Goal: Task Accomplishment & Management: Use online tool/utility

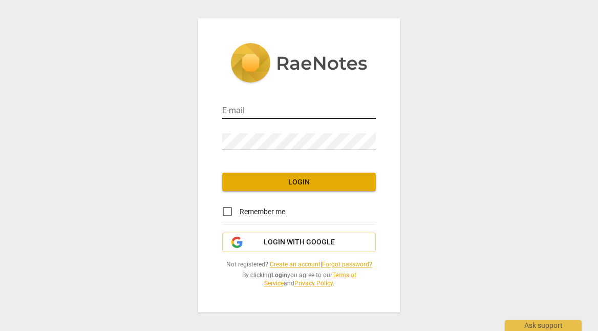
click at [315, 104] on input "email" at bounding box center [298, 111] width 153 height 15
type input "[PERSON_NAME][EMAIL_ADDRESS][DOMAIN_NAME]"
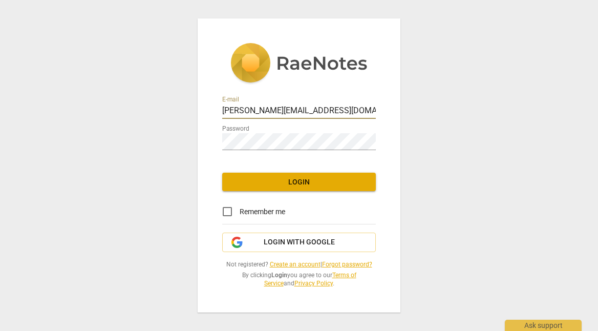
click at [280, 177] on span "Login" at bounding box center [298, 182] width 137 height 10
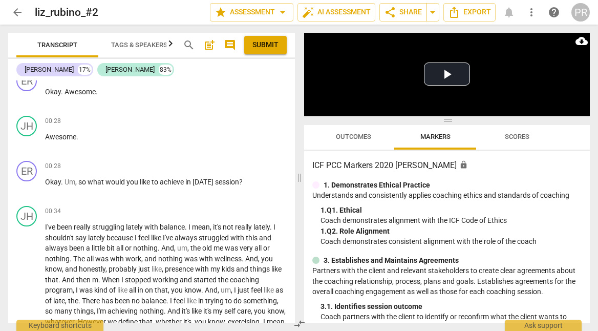
scroll to position [291, 0]
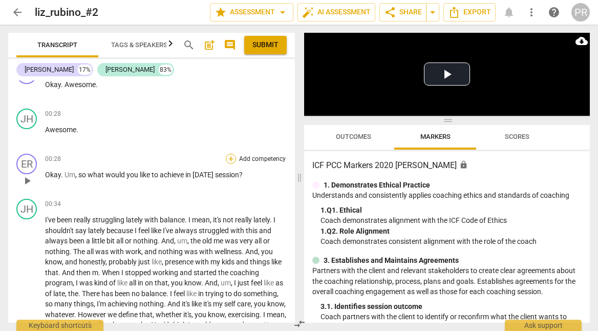
click at [229, 164] on div "+" at bounding box center [231, 158] width 10 height 10
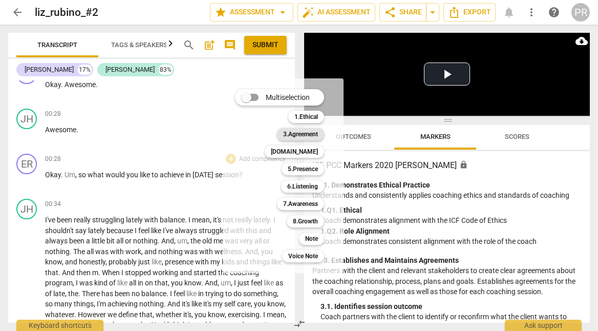
click at [318, 134] on b "3.Agreement" at bounding box center [300, 134] width 35 height 12
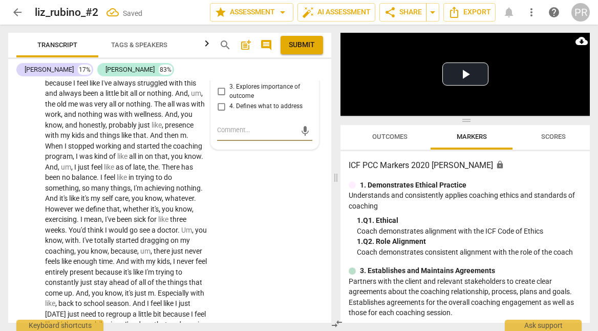
scroll to position [450, 0]
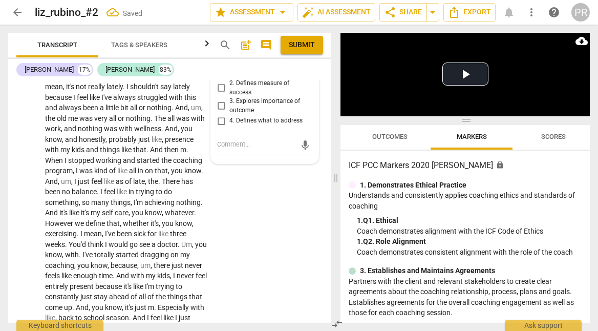
click at [222, 76] on input "1. Identifies session outcome" at bounding box center [221, 69] width 16 height 12
click at [288, 58] on span "Publish" at bounding box center [280, 54] width 15 height 9
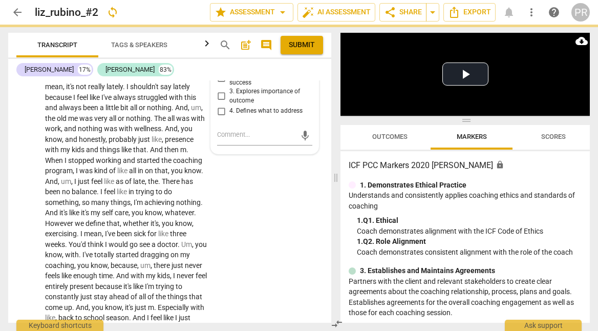
checkbox input "true"
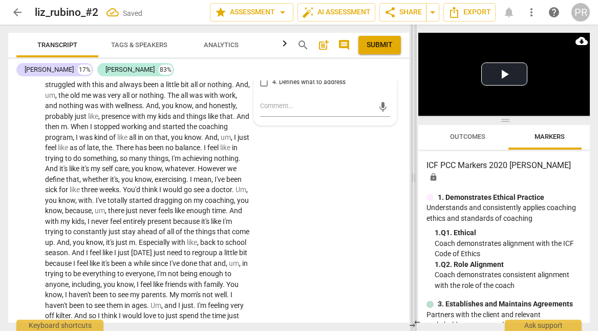
scroll to position [437, 0]
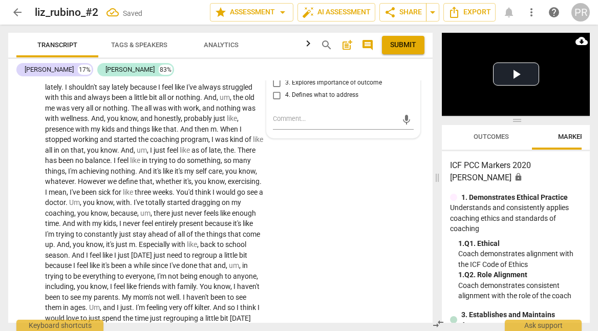
drag, startPoint x: 336, startPoint y: 174, endPoint x: 431, endPoint y: 161, distance: 96.0
click at [437, 168] on span at bounding box center [437, 178] width 6 height 306
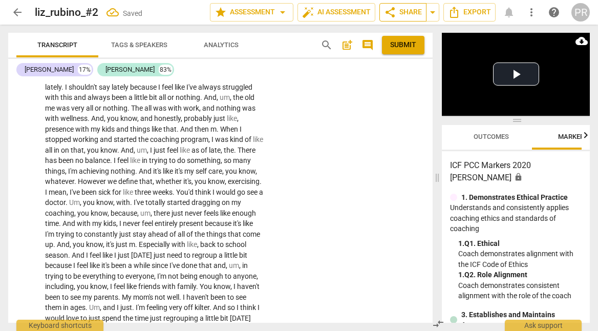
click at [405, 16] on span "share Share" at bounding box center [403, 12] width 38 height 12
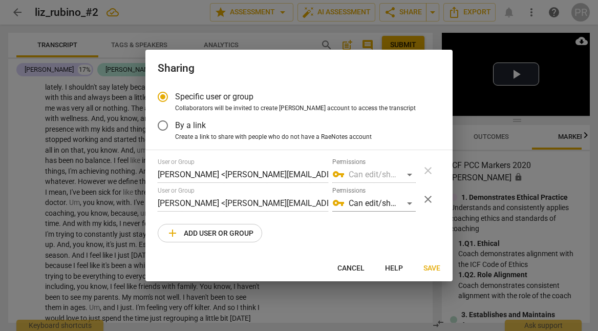
click at [346, 273] on span "Cancel" at bounding box center [350, 268] width 27 height 10
radio input "false"
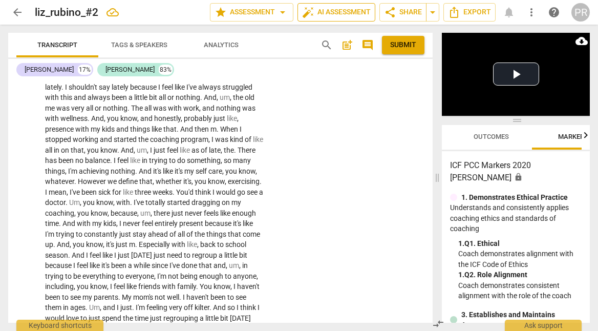
click at [357, 8] on button "auto_fix_high AI Assessment" at bounding box center [336, 12] width 78 height 18
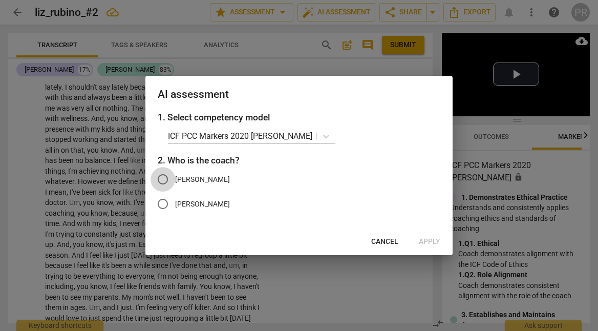
click at [166, 184] on input "[PERSON_NAME]" at bounding box center [162, 179] width 25 height 25
radio input "true"
click at [432, 247] on span "Apply" at bounding box center [429, 241] width 21 height 10
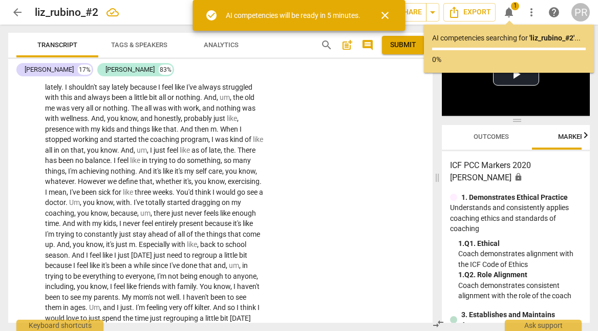
click at [385, 41] on div "14:32 [DATE]" at bounding box center [401, 38] width 32 height 7
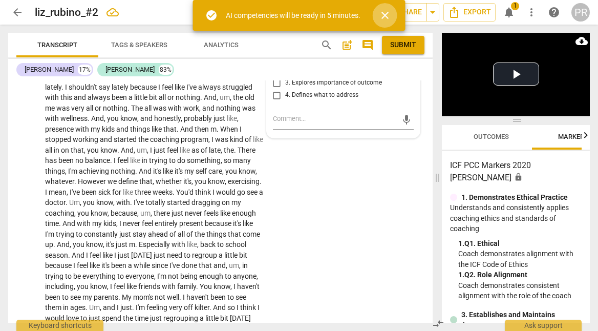
click at [391, 12] on span "close" at bounding box center [385, 15] width 12 height 12
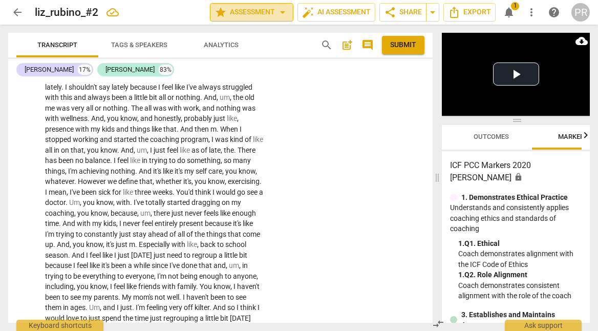
click at [243, 12] on span "star Assessment arrow_drop_down" at bounding box center [251, 12] width 74 height 12
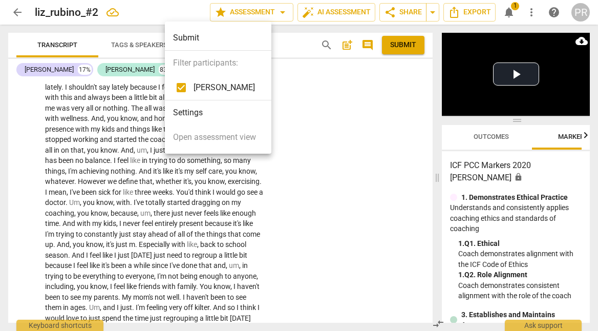
click at [212, 116] on li "Settings" at bounding box center [218, 112] width 106 height 25
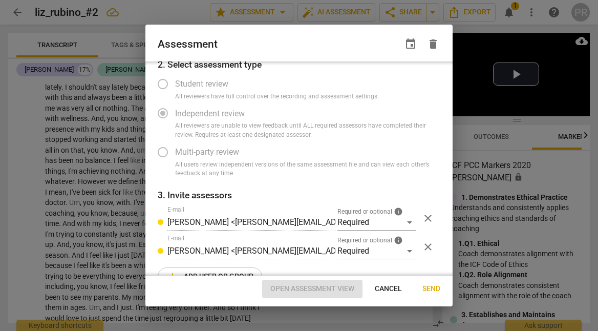
scroll to position [100, 0]
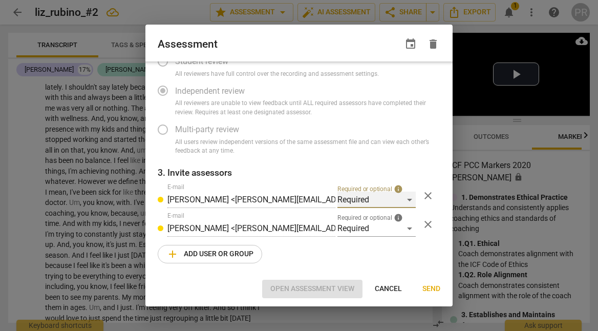
click at [373, 200] on div "Required" at bounding box center [376, 199] width 78 height 16
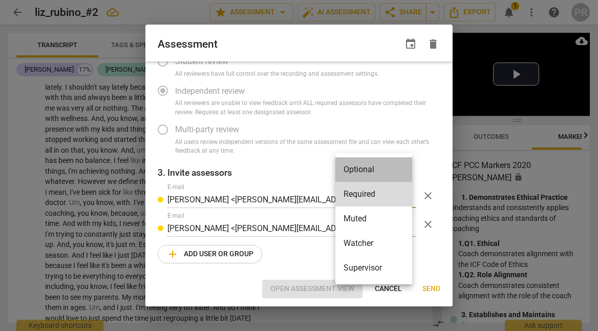
click at [376, 167] on li "Optional" at bounding box center [373, 169] width 77 height 25
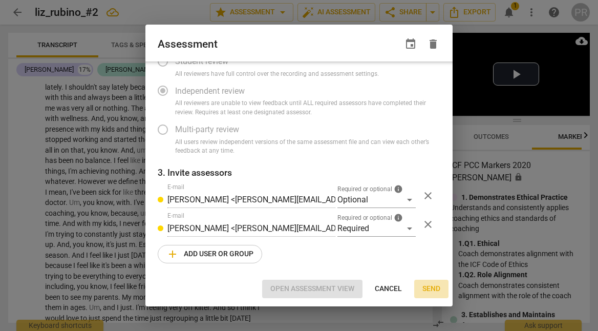
click at [432, 289] on span "Send" at bounding box center [431, 288] width 18 height 10
radio input "false"
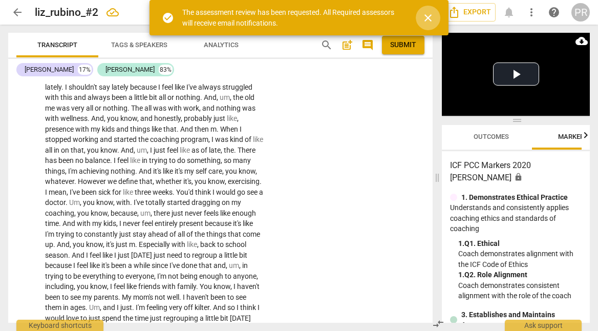
click at [425, 20] on span "close" at bounding box center [428, 18] width 12 height 12
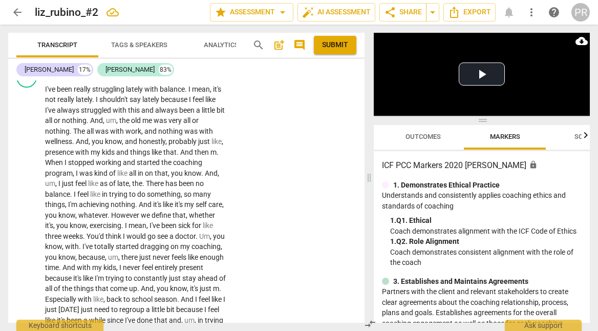
scroll to position [450, 0]
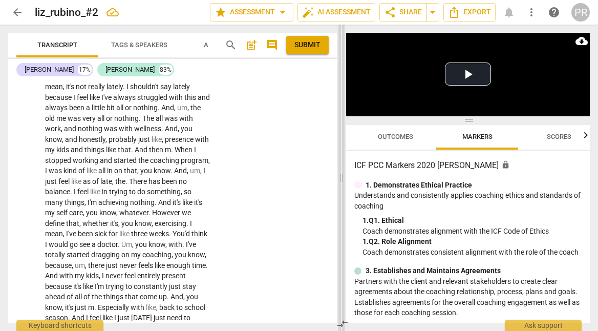
drag, startPoint x: 437, startPoint y: 174, endPoint x: 342, endPoint y: 171, distance: 95.2
click at [342, 171] on span at bounding box center [341, 178] width 6 height 306
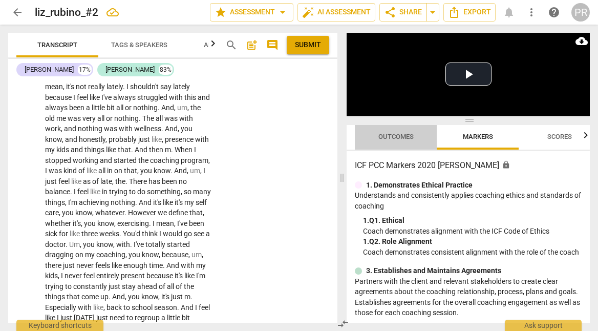
click at [413, 134] on span "Outcomes" at bounding box center [395, 137] width 35 height 8
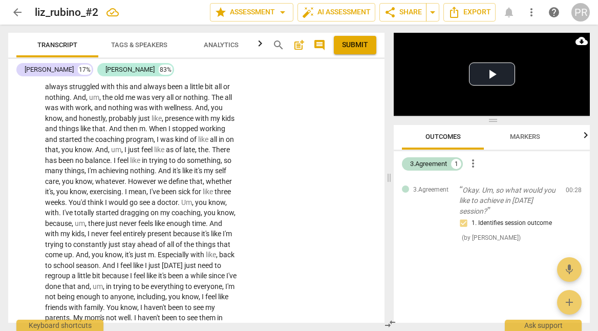
scroll to position [437, 0]
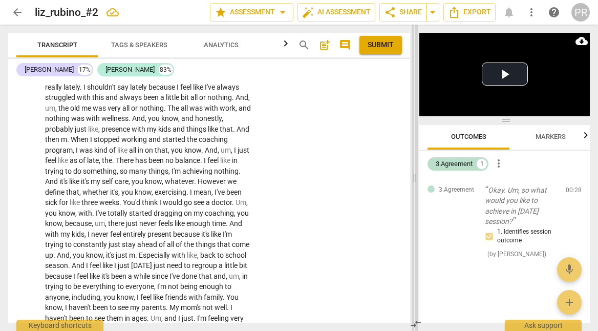
drag, startPoint x: 343, startPoint y: 182, endPoint x: 417, endPoint y: 166, distance: 75.3
click at [417, 166] on span at bounding box center [414, 178] width 6 height 306
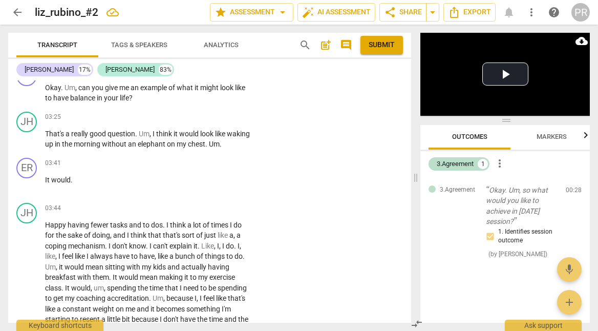
scroll to position [829, 0]
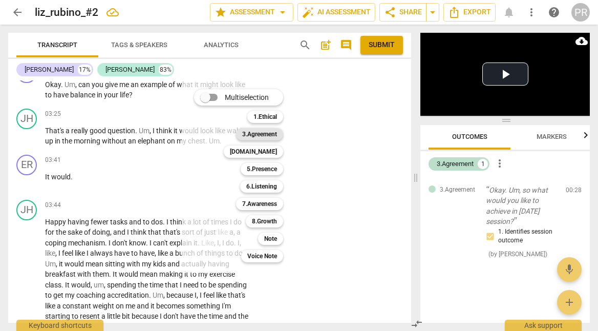
click at [275, 134] on b "3.Agreement" at bounding box center [259, 134] width 35 height 12
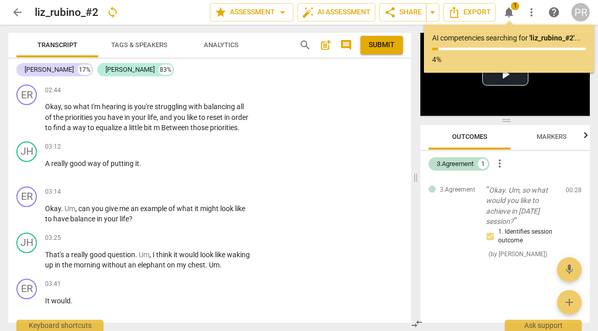
scroll to position [781, 0]
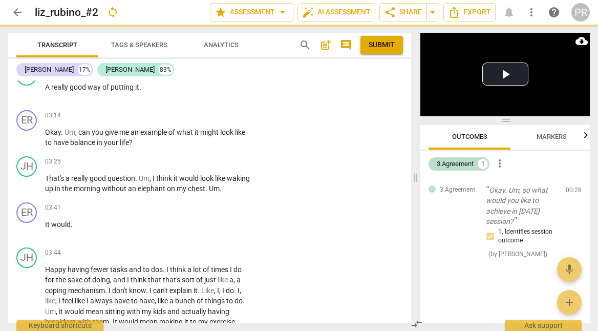
click at [189, 19] on div "+" at bounding box center [188, 14] width 10 height 10
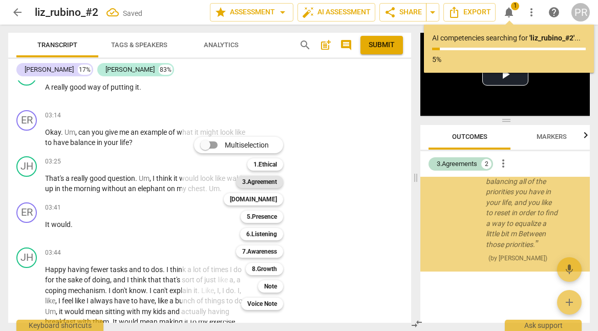
scroll to position [167, 0]
click at [274, 181] on b "3.Agreement" at bounding box center [259, 181] width 35 height 12
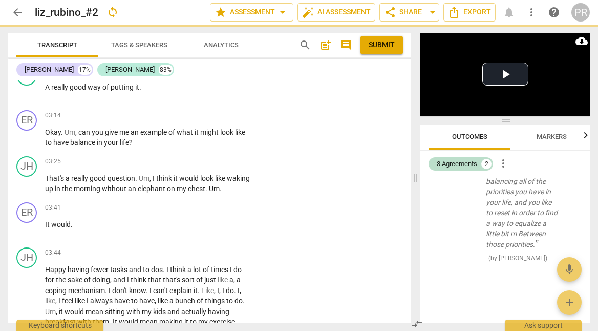
click at [272, 43] on div at bounding box center [272, 39] width 7 height 7
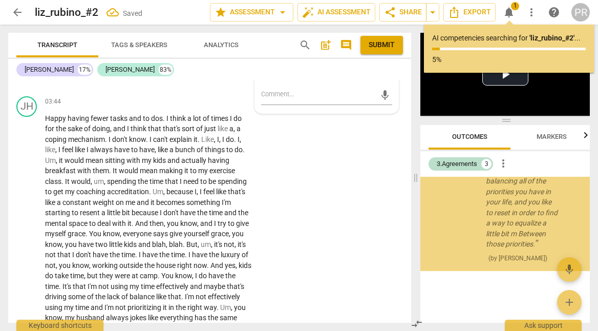
scroll to position [383, 0]
checkbox input "true"
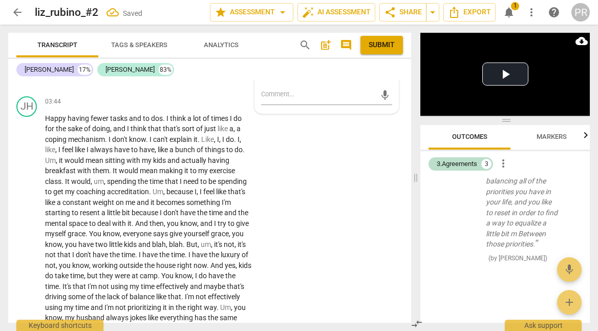
type textarea "C"
type textarea "Co"
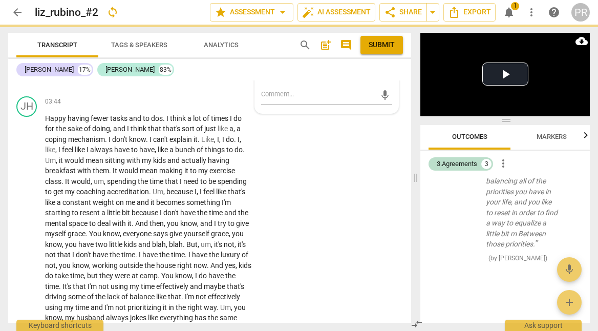
type textarea "Con"
type textarea "Conf"
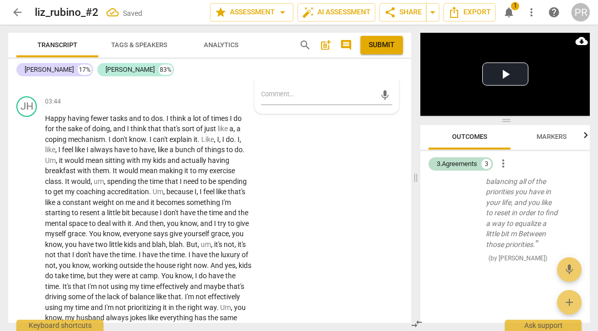
scroll to position [417, 0]
type textarea "Confi"
type textarea "Confir"
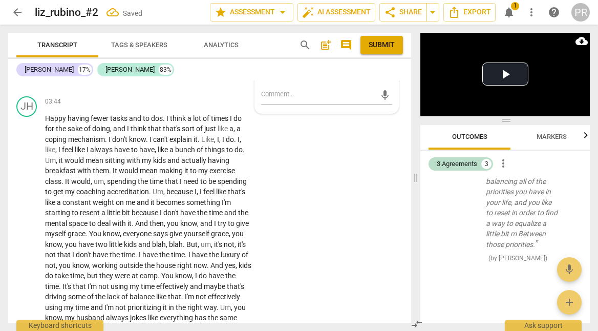
type textarea "Confirm"
type textarea "Confirms"
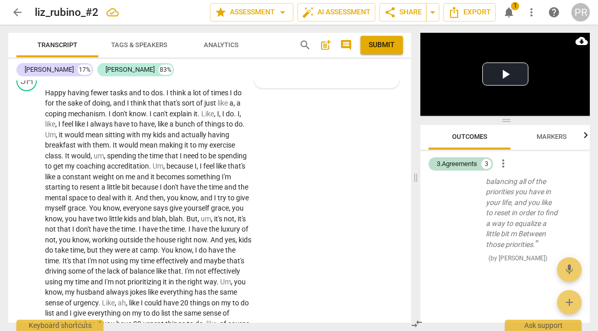
scroll to position [967, 0]
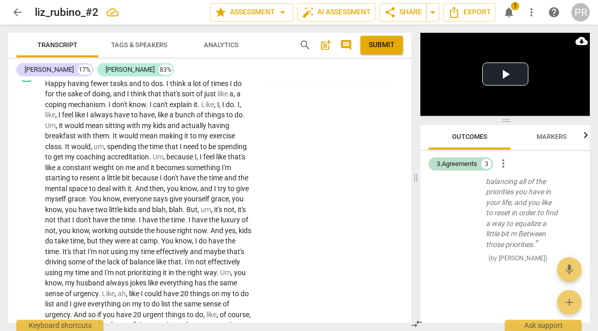
type textarea "Confirms"
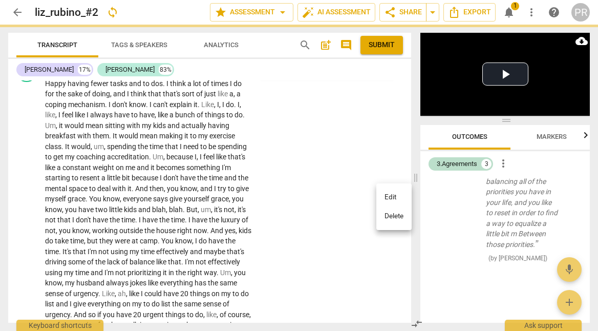
click at [394, 218] on li "Delete" at bounding box center [393, 215] width 35 height 19
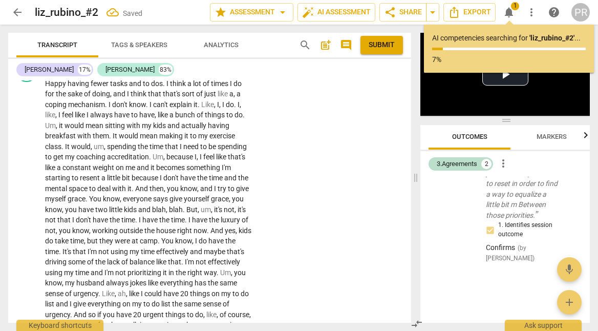
scroll to position [301, 0]
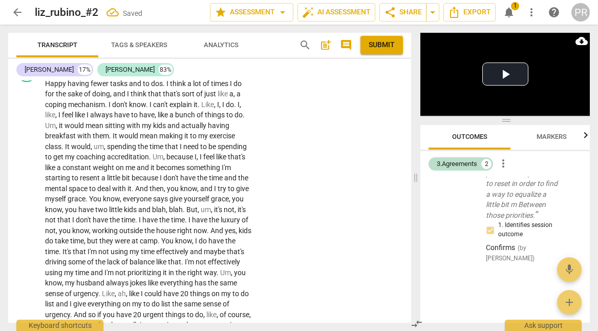
scroll to position [848, 0]
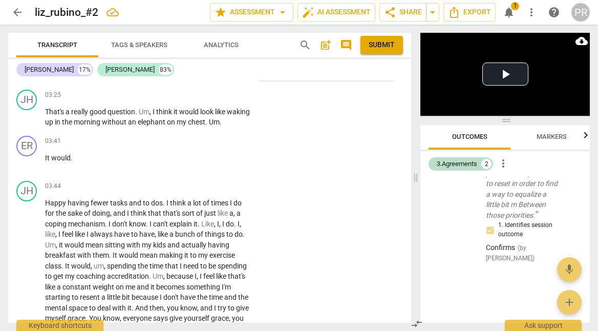
click at [312, 68] on textarea at bounding box center [318, 62] width 115 height 12
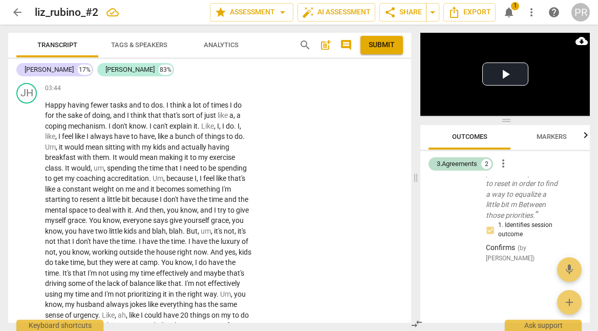
scroll to position [932, 0]
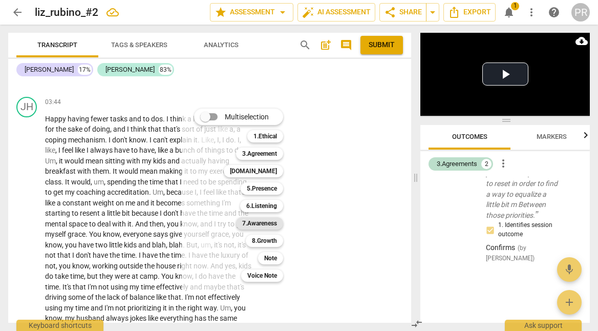
click at [277, 223] on b "7.Awareness" at bounding box center [259, 223] width 35 height 12
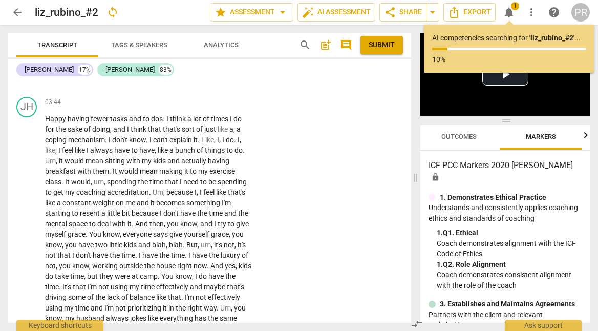
scroll to position [0, 11]
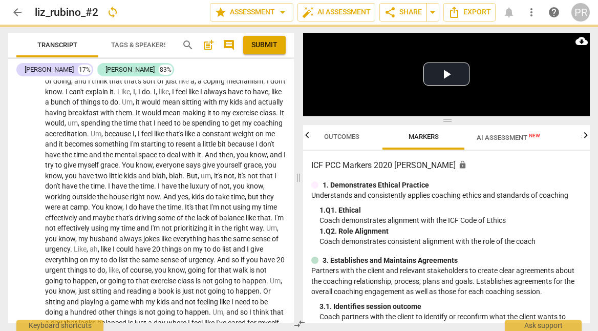
scroll to position [850, 0]
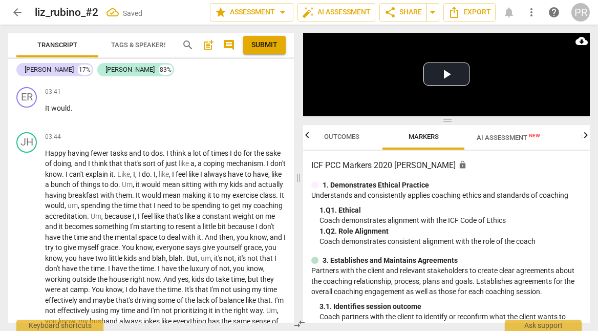
click at [254, 6] on div "7.Awareness" at bounding box center [261, 1] width 35 height 9
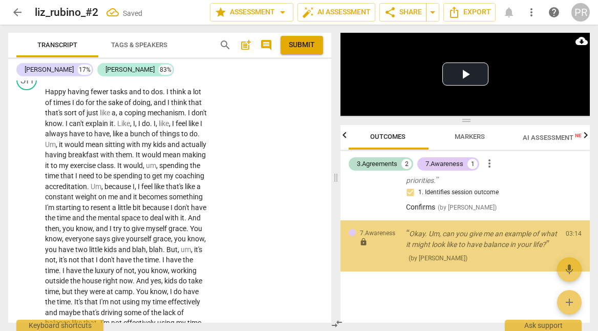
scroll to position [145, 0]
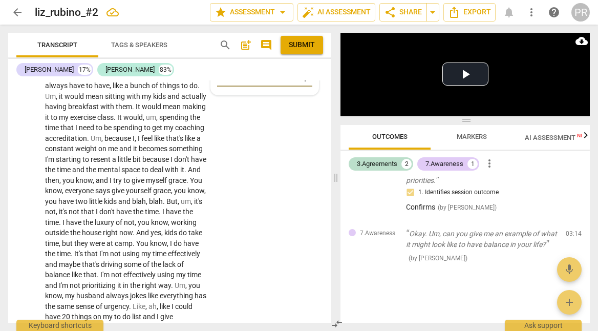
scroll to position [1122, 0]
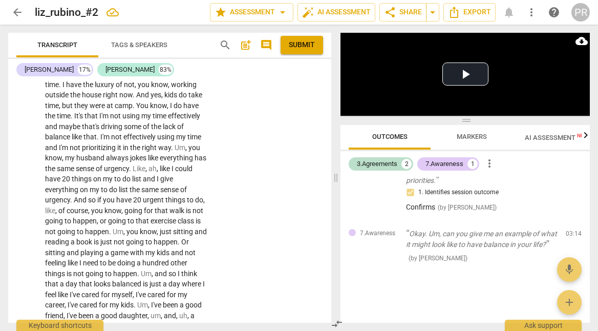
scroll to position [1272, 0]
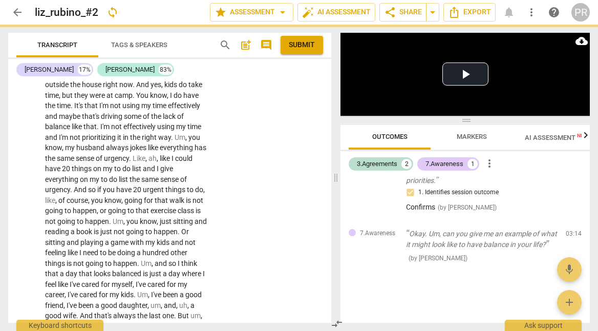
checkbox input "true"
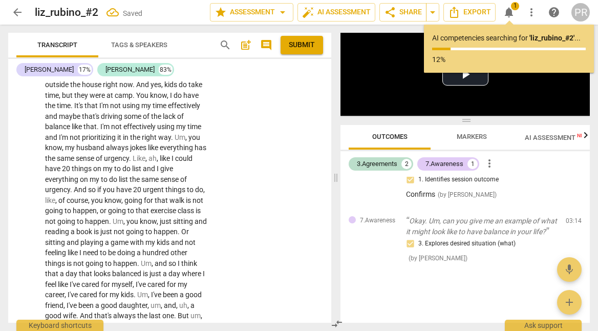
type textarea "Coach"
type textarea "Coach started"
type textarea "Coach started Coach"
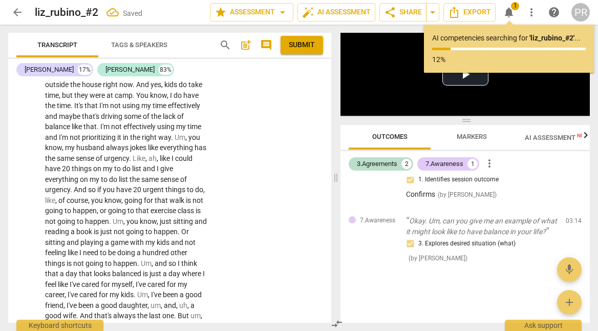
type textarea "Coach started Coach"
type textarea "Coach started coaching"
type textarea "Coach started coaching in the"
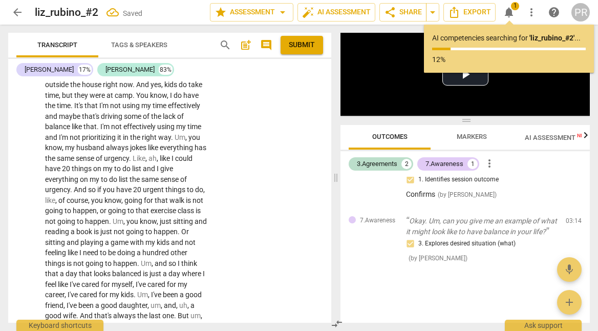
type textarea "Coach started coaching in the"
type textarea "Coach started coaching in the middle"
type textarea "Coach started coaching in the middle of"
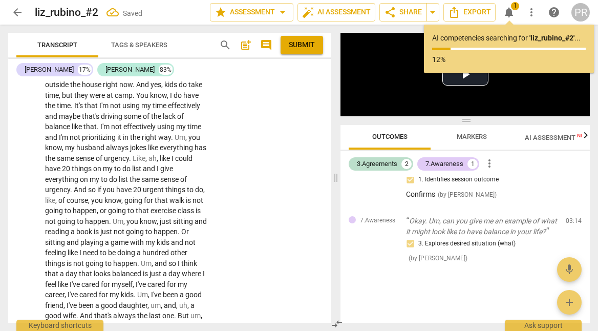
type textarea "Coach started coaching in the middle of"
type textarea "Coach started coaching in the middle of setting"
type textarea "Coach started coaching in the middle of setting the session"
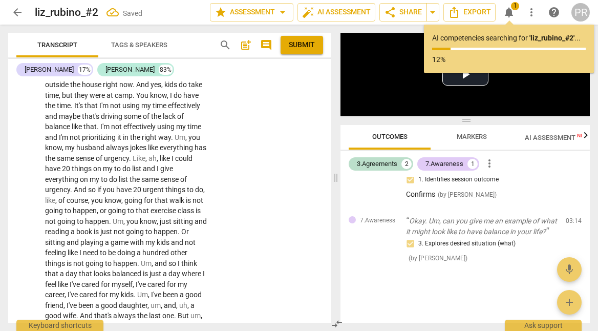
type textarea "Coach started coaching in the middle of setting the session agreement"
type textarea "Coach started coaching in the middle of setting the session agreement."
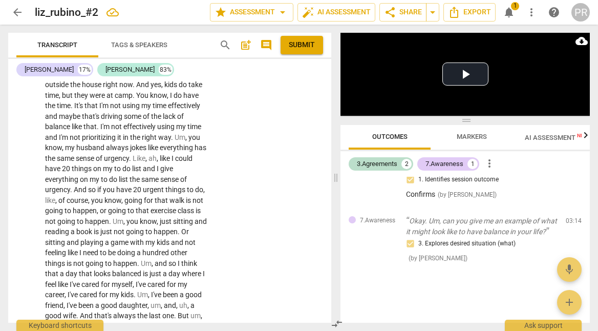
type textarea "Coach started coaching in the middle of setting the session agreement. While"
type textarea "Coach started coaching in the middle of setting the session agreement. While th…"
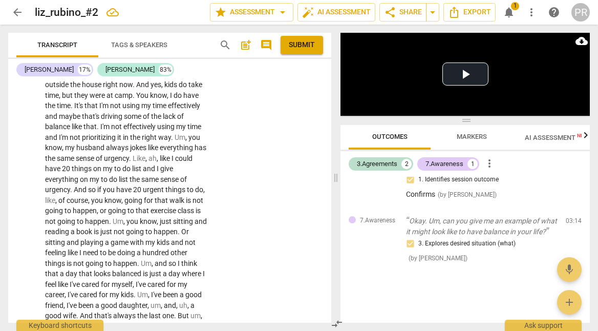
type textarea "Coach started coaching in the middle of setting the session agreement. While th…"
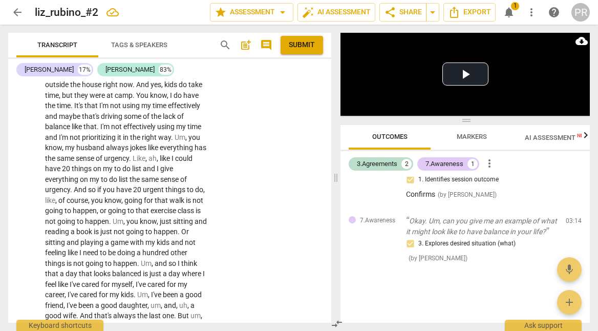
type textarea "Coach started coaching in the middle of setting the session agreement. While th…"
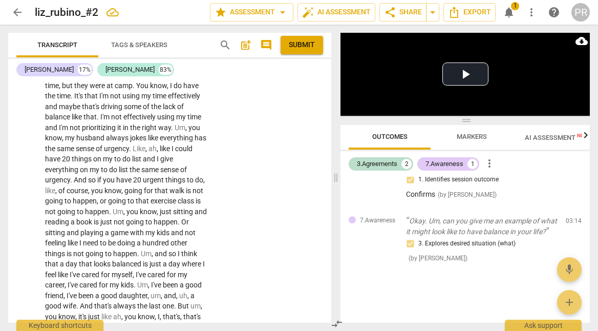
type textarea "Coach started coaching in the middle of setting the session agreement. While th…"
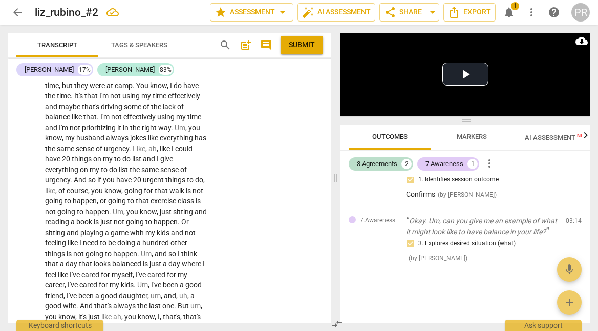
type textarea "Coach started coaching in the middle of setting the session agreement. While th…"
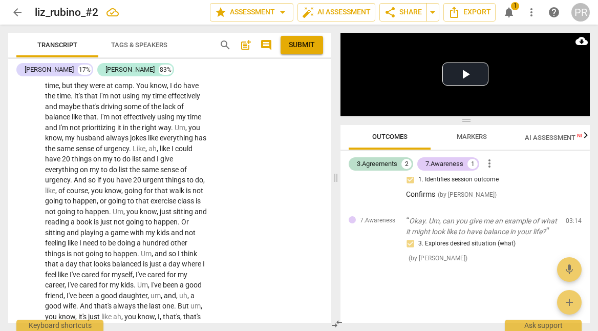
scroll to position [1294, 0]
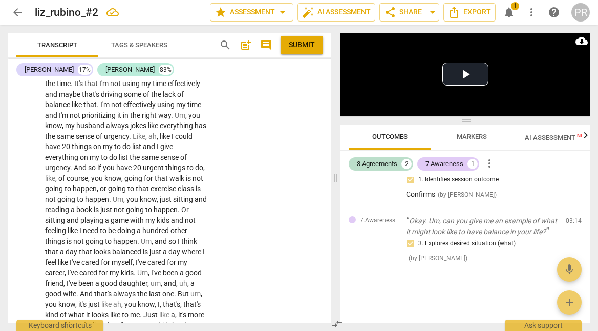
type textarea "Coach started coaching in the middle of setting the session agreement. While th…"
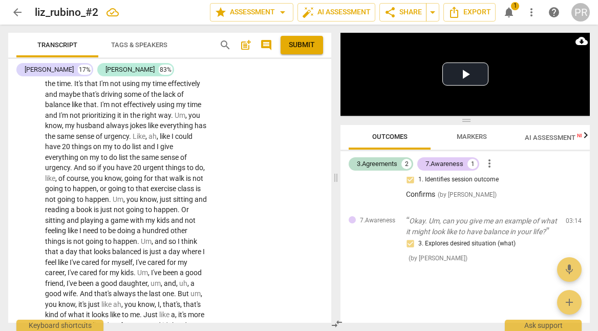
type textarea "Coach started coaching in the middle of setting the session agreement. While th…"
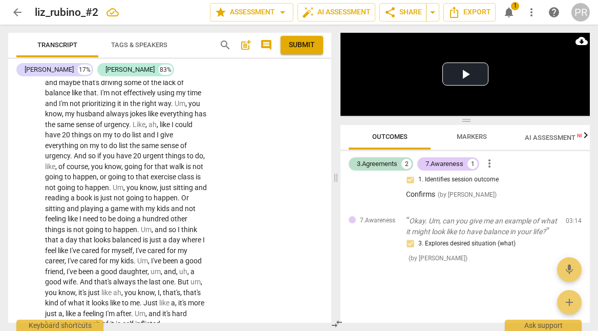
type textarea "Coach started coaching in the middle of setting the session agreement. While th…"
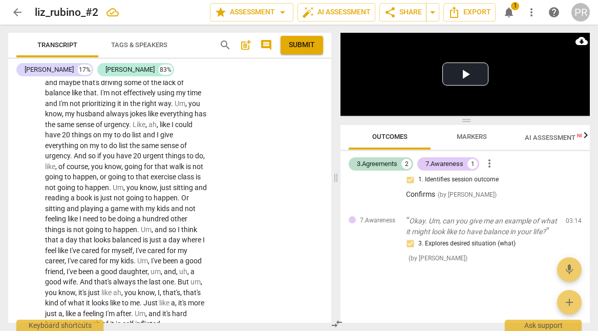
type textarea "Coach started coaching in the middle of setting the session agreement. While th…"
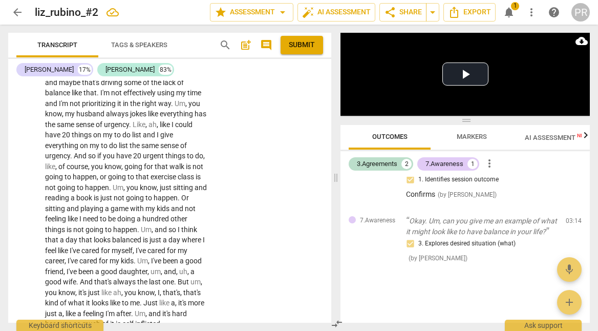
scroll to position [1318, 0]
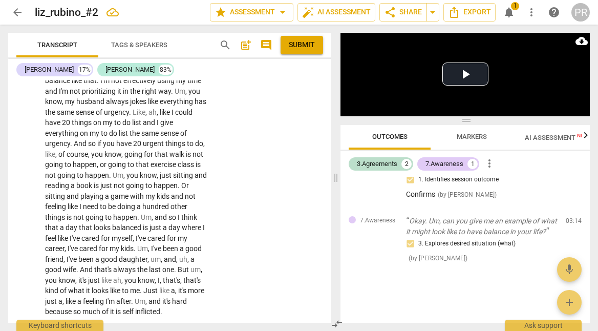
type textarea "Coach started coaching in the middle of setting the session agreement. While th…"
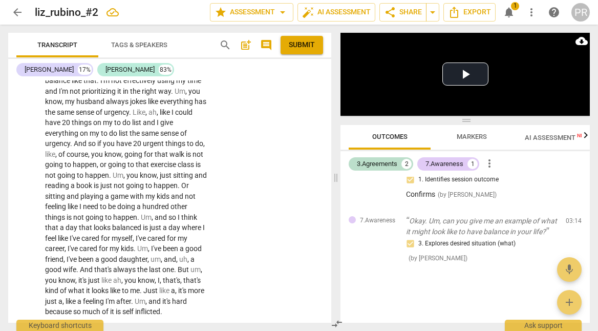
type textarea "Coach started coaching in the middle of setting the session agreement. While th…"
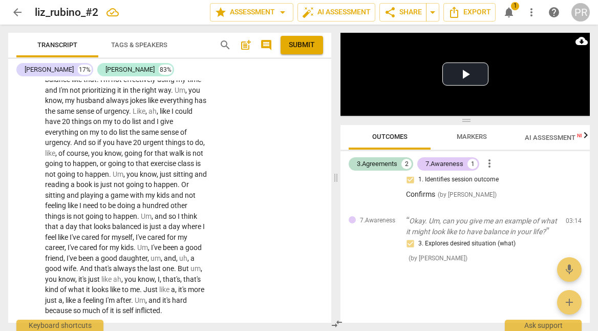
type textarea "Coach started coaching in the middle of setting the session agreement. While th…"
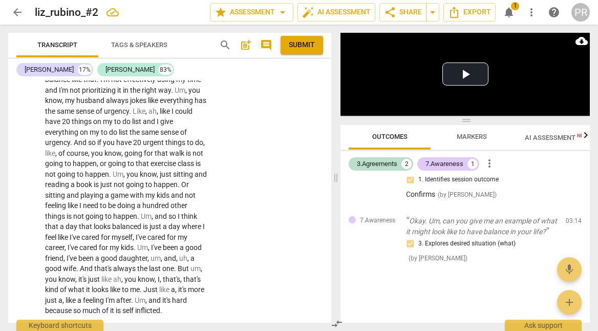
type textarea "Coach started coaching in the middle of setting the session agreement. While th…"
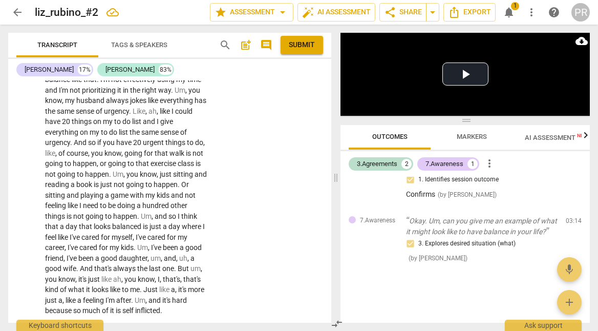
type textarea "Coach started coaching in the middle of setting the session agreement. While th…"
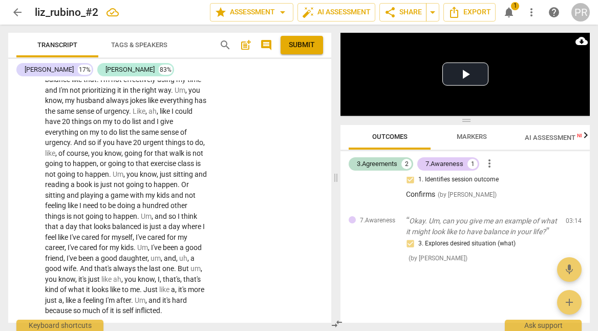
type textarea "Coach started coaching in the middle of setting the session agreement. While th…"
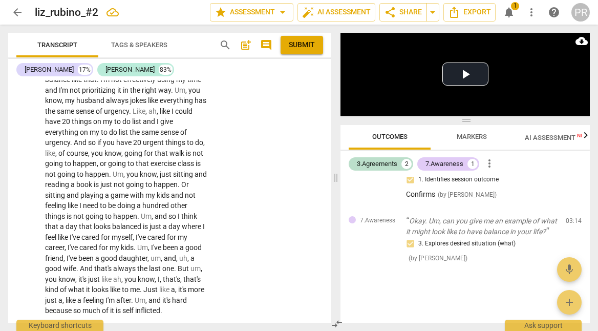
type textarea "Coach started coaching in the middle of setting the session agreement. While th…"
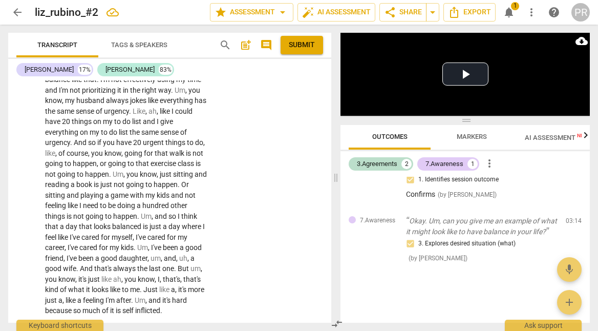
type textarea "Coach started coaching in the middle of setting the session agreement. While th…"
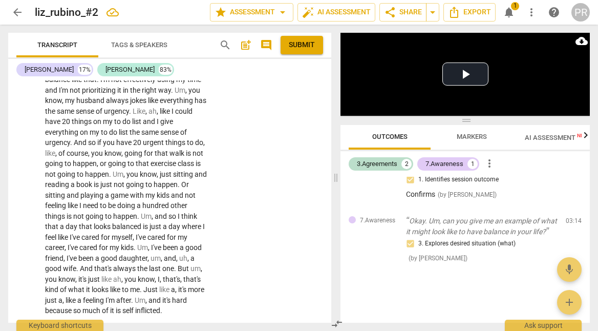
type textarea "Coach started coaching in the middle of setting the session agreement. While th…"
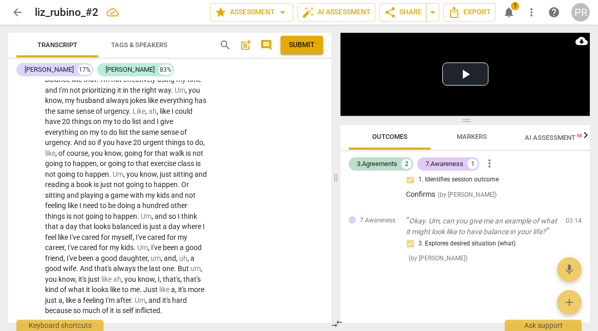
type textarea "Coach started coaching in the middle of setting the session agreement. While th…"
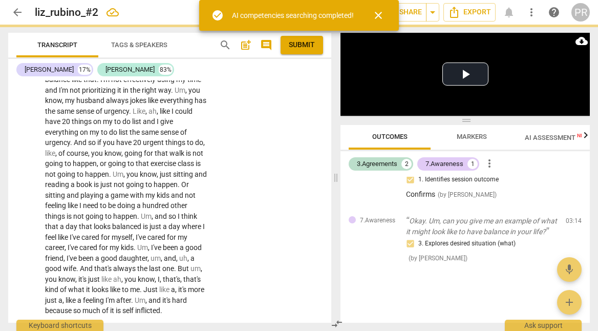
type textarea "Coach started coaching in the middle of setting the session agreement. While th…"
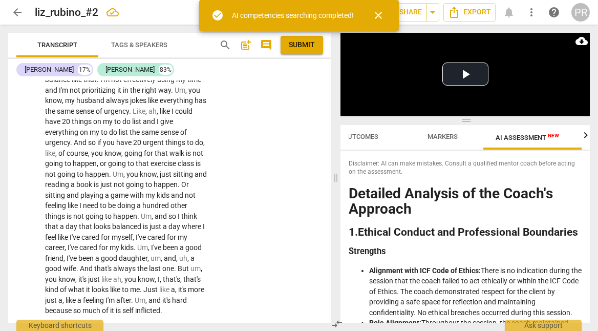
scroll to position [0, 0]
type textarea "Coach started coaching in the middle of setting the session agreement. While th…"
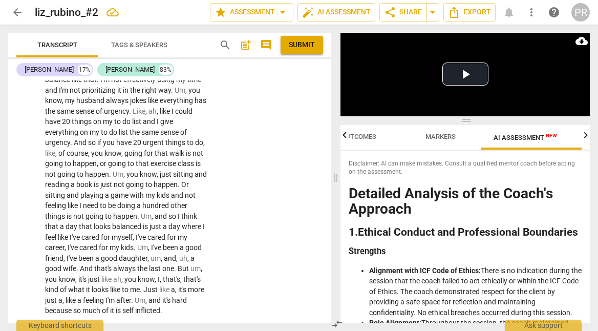
type textarea "Coach started coaching in the middle of setting the session agreement. While th…"
click at [516, 134] on span "AI Assessment New" at bounding box center [524, 138] width 63 height 8
click at [370, 134] on span "Outcomes" at bounding box center [358, 137] width 35 height 8
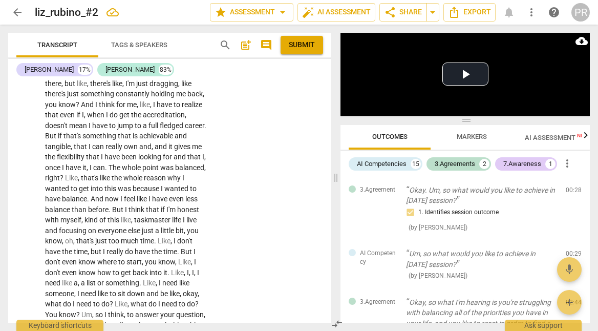
scroll to position [0, 98]
click at [483, 136] on div "Outcomes Markers AI Assessment New Scores" at bounding box center [367, 137] width 233 height 25
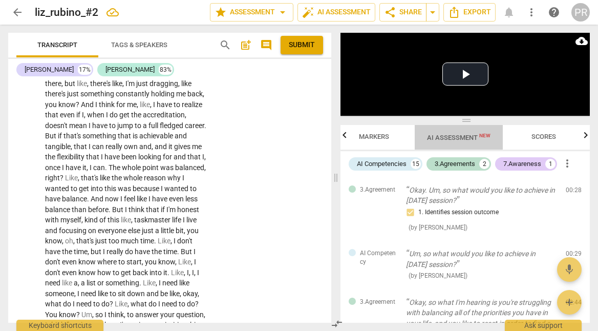
click at [490, 133] on span "New" at bounding box center [484, 136] width 11 height 6
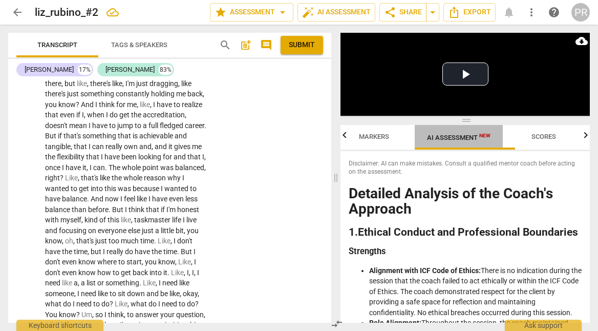
click at [489, 125] on button "AI Assessment New" at bounding box center [458, 137] width 88 height 25
click at [463, 135] on span "AI Assessment New" at bounding box center [458, 138] width 63 height 8
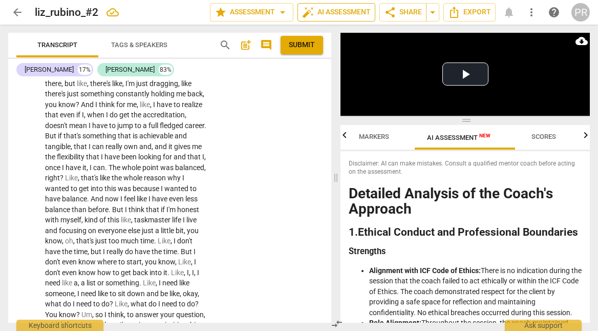
click at [349, 11] on span "auto_fix_high AI Assessment" at bounding box center [336, 12] width 69 height 12
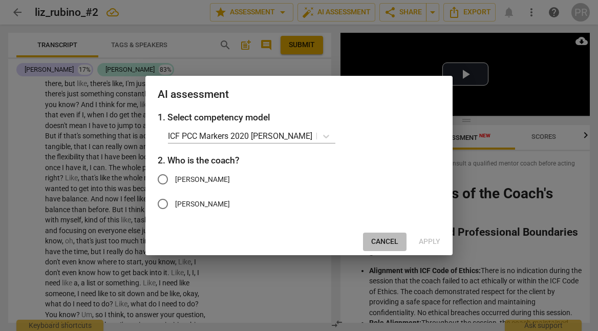
click at [380, 247] on span "Cancel" at bounding box center [384, 241] width 27 height 10
